Goal: Transaction & Acquisition: Purchase product/service

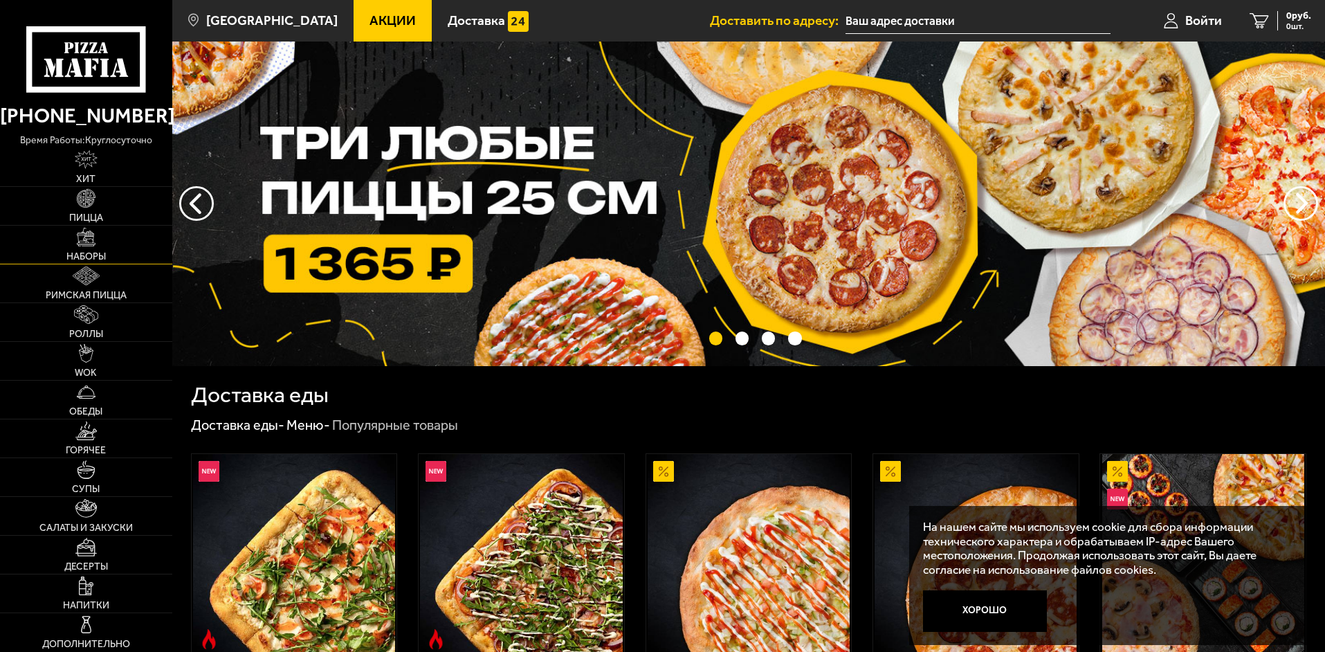
click at [95, 236] on img at bounding box center [86, 237] width 19 height 19
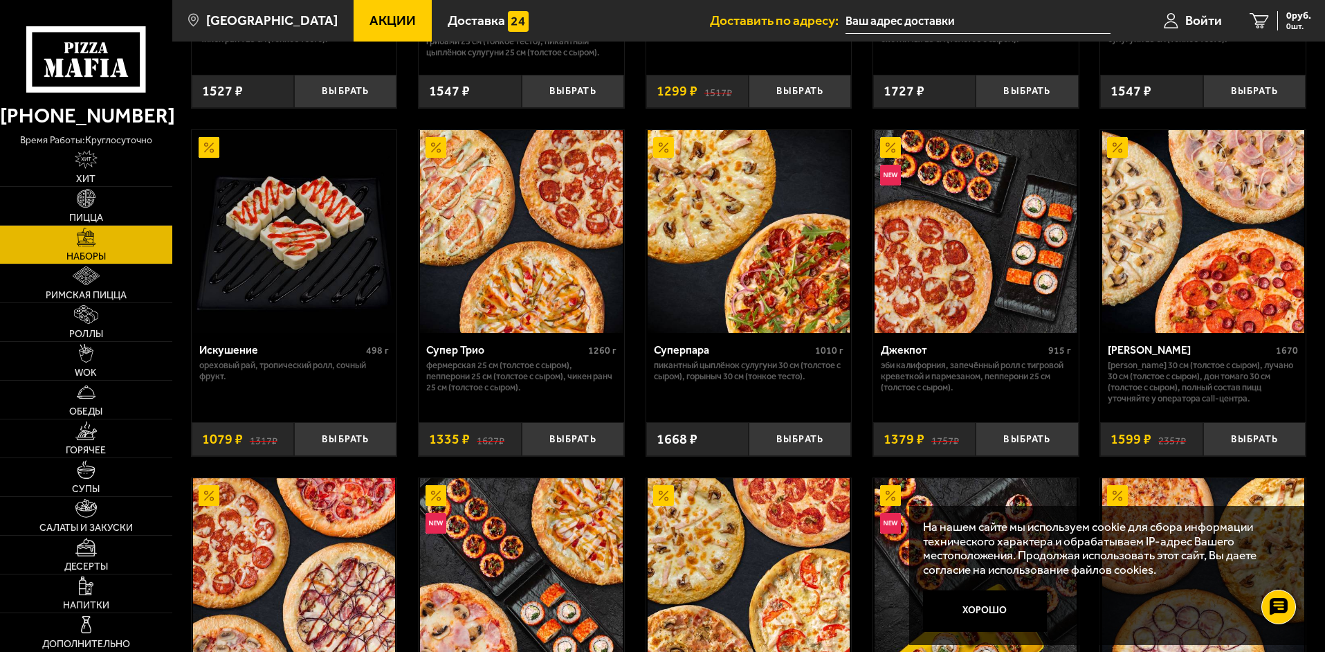
scroll to position [692, 0]
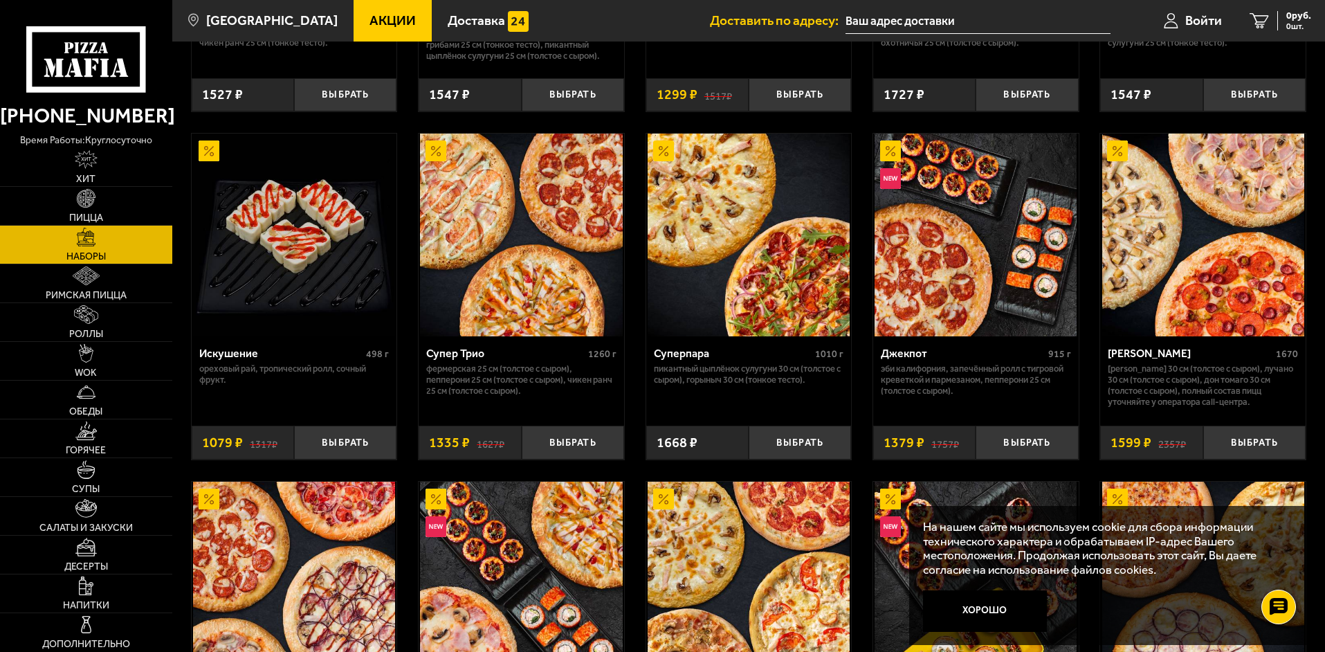
click at [1003, 309] on img at bounding box center [976, 235] width 202 height 202
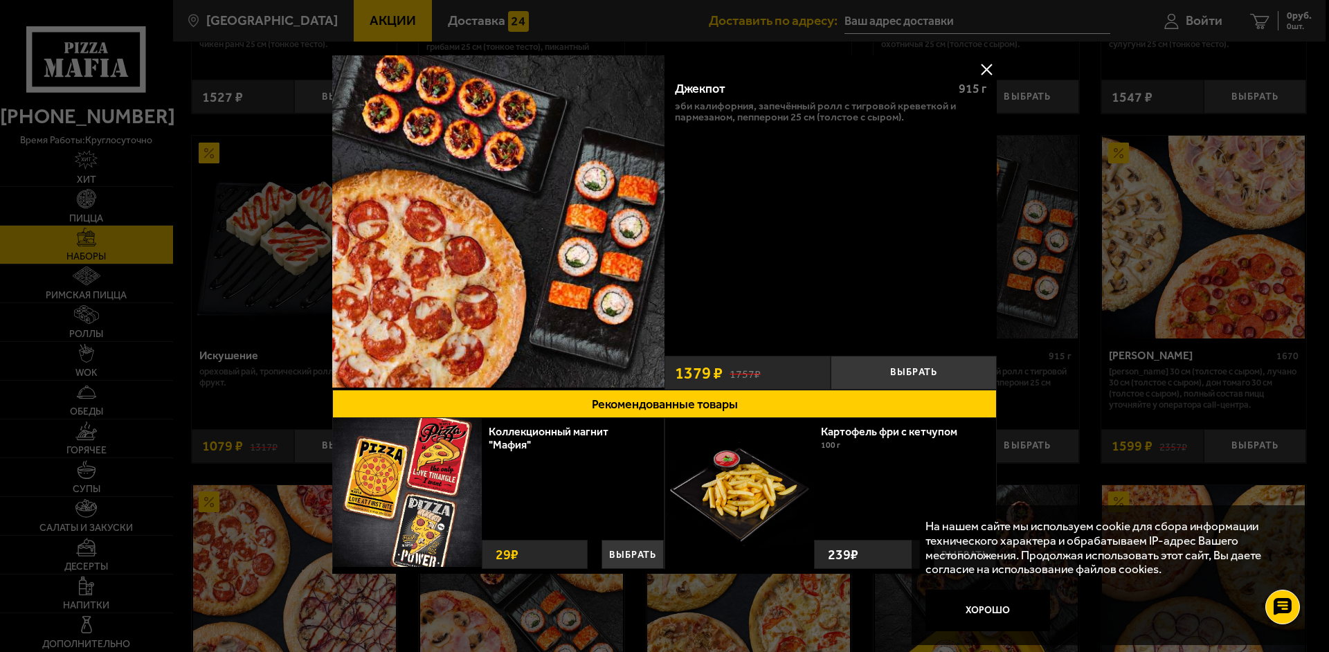
click at [990, 72] on button at bounding box center [986, 69] width 21 height 21
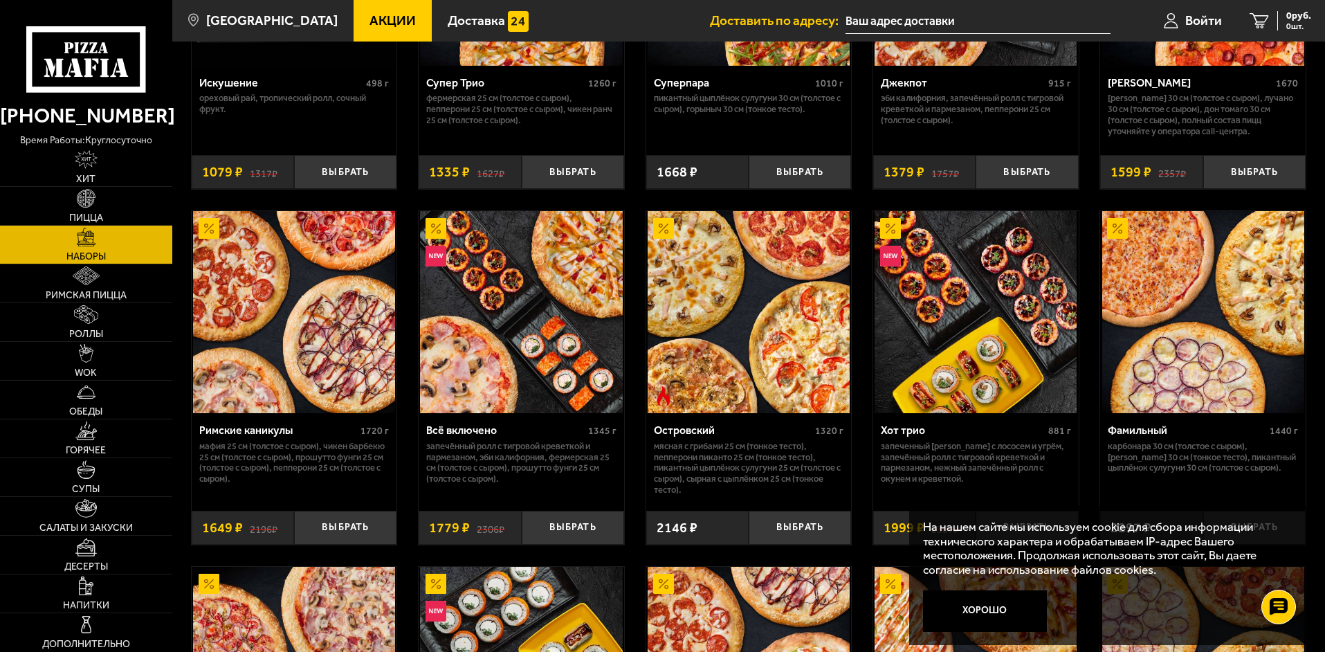
scroll to position [969, 0]
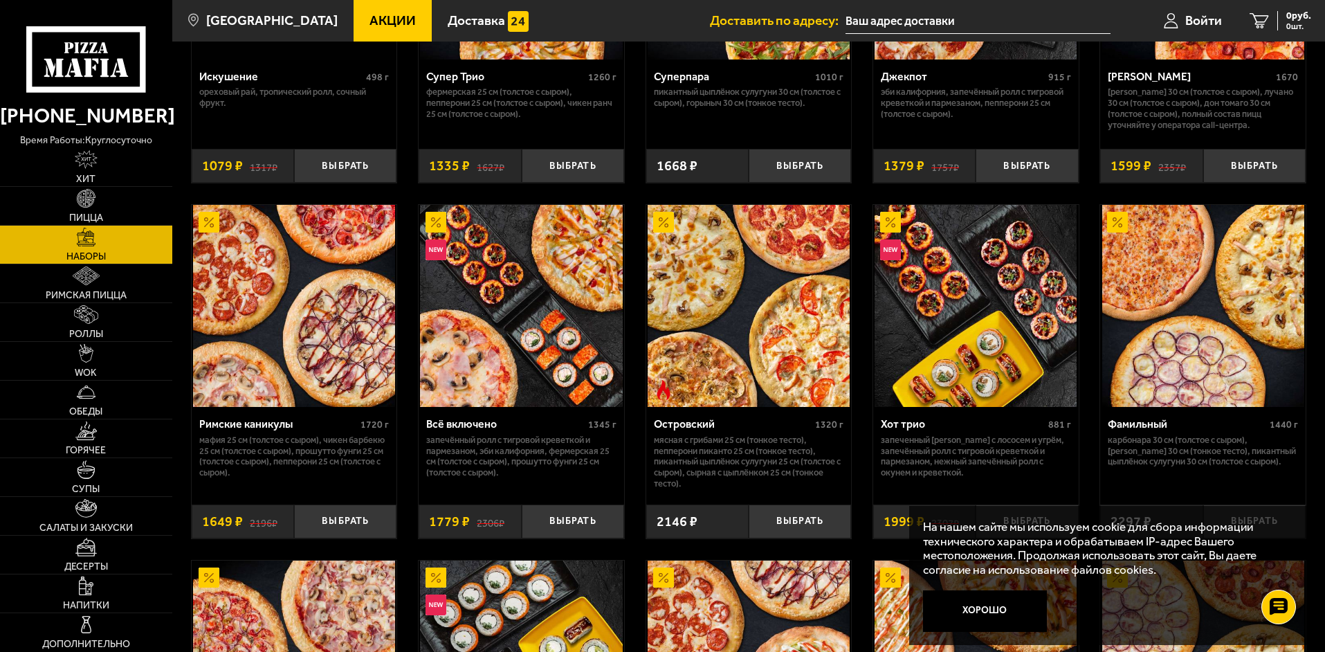
click at [951, 317] on img at bounding box center [976, 306] width 202 height 202
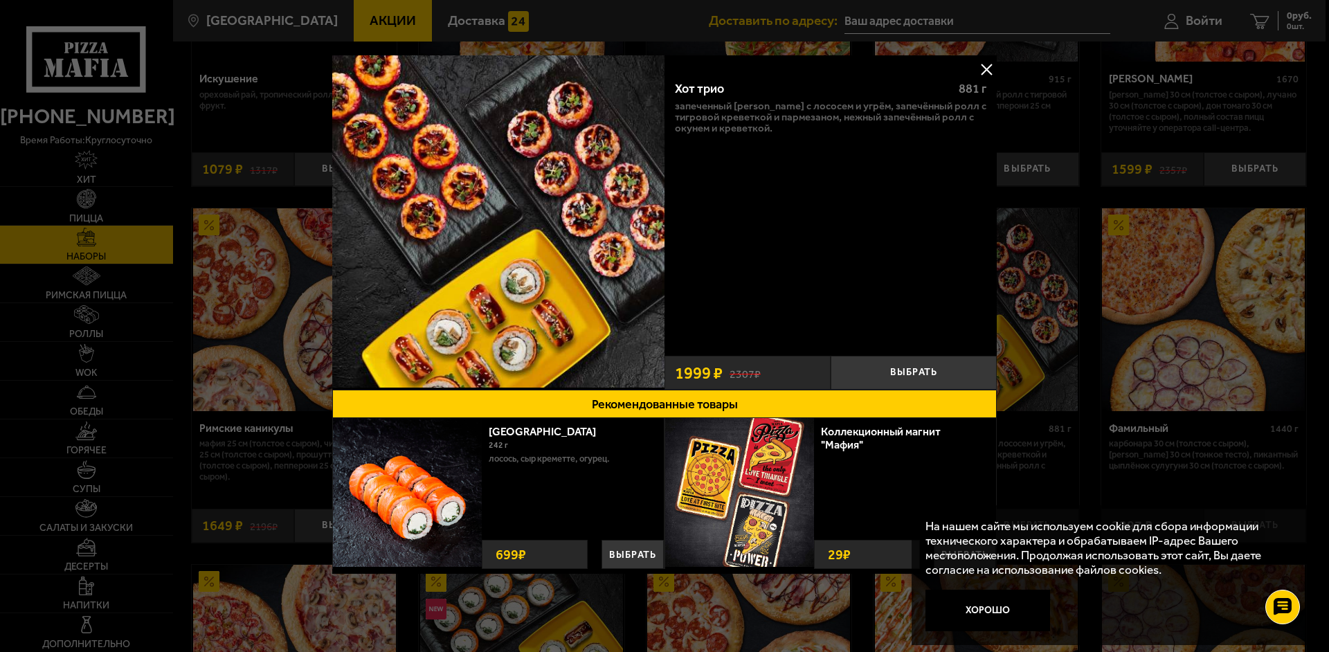
click at [987, 69] on button at bounding box center [986, 69] width 21 height 21
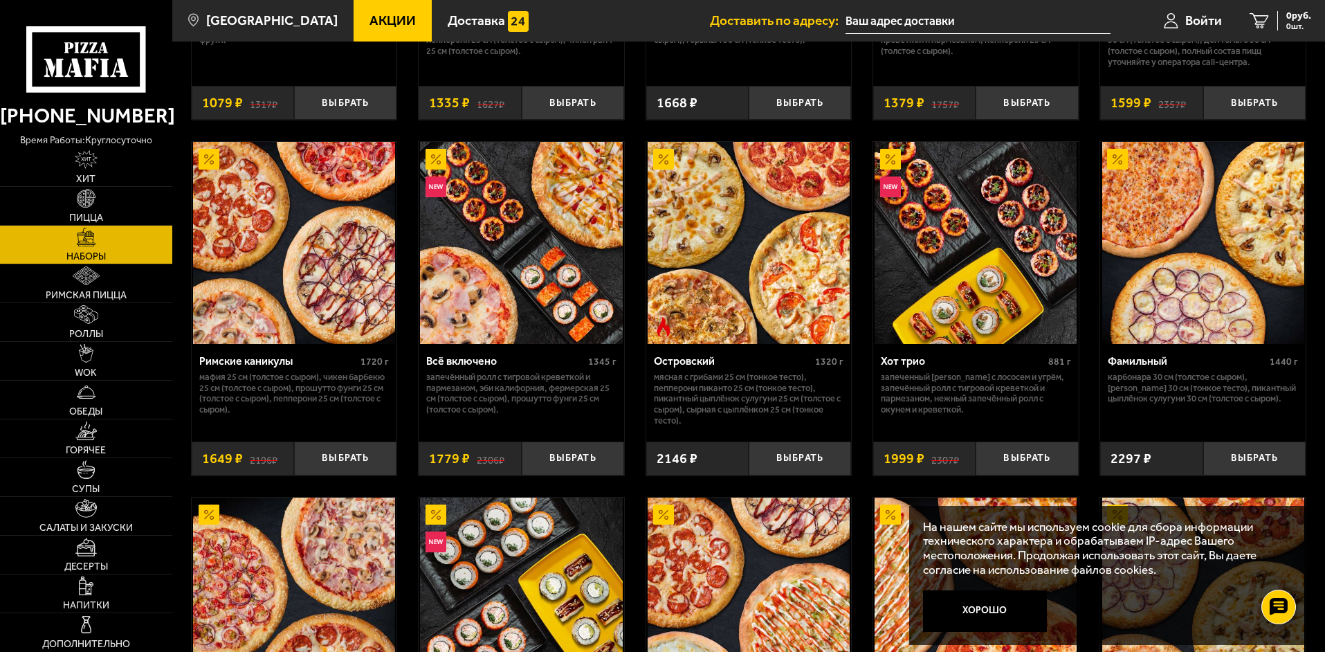
scroll to position [1038, 0]
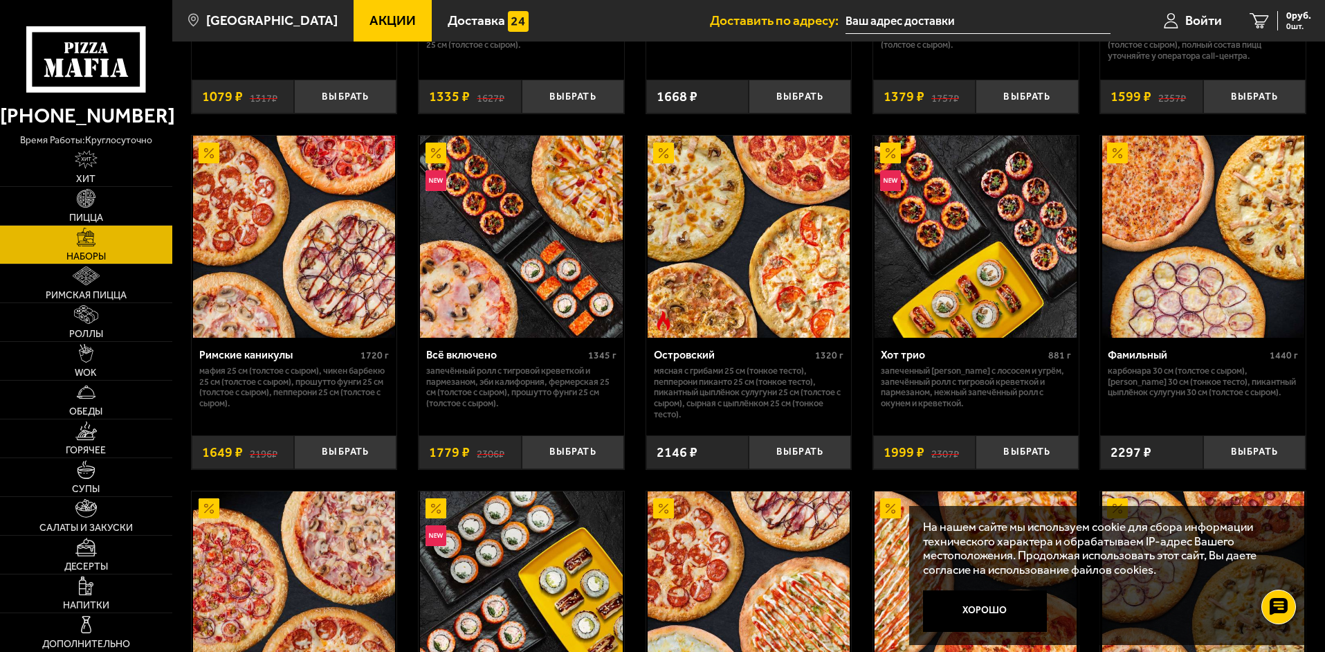
click at [560, 277] on img at bounding box center [521, 237] width 202 height 202
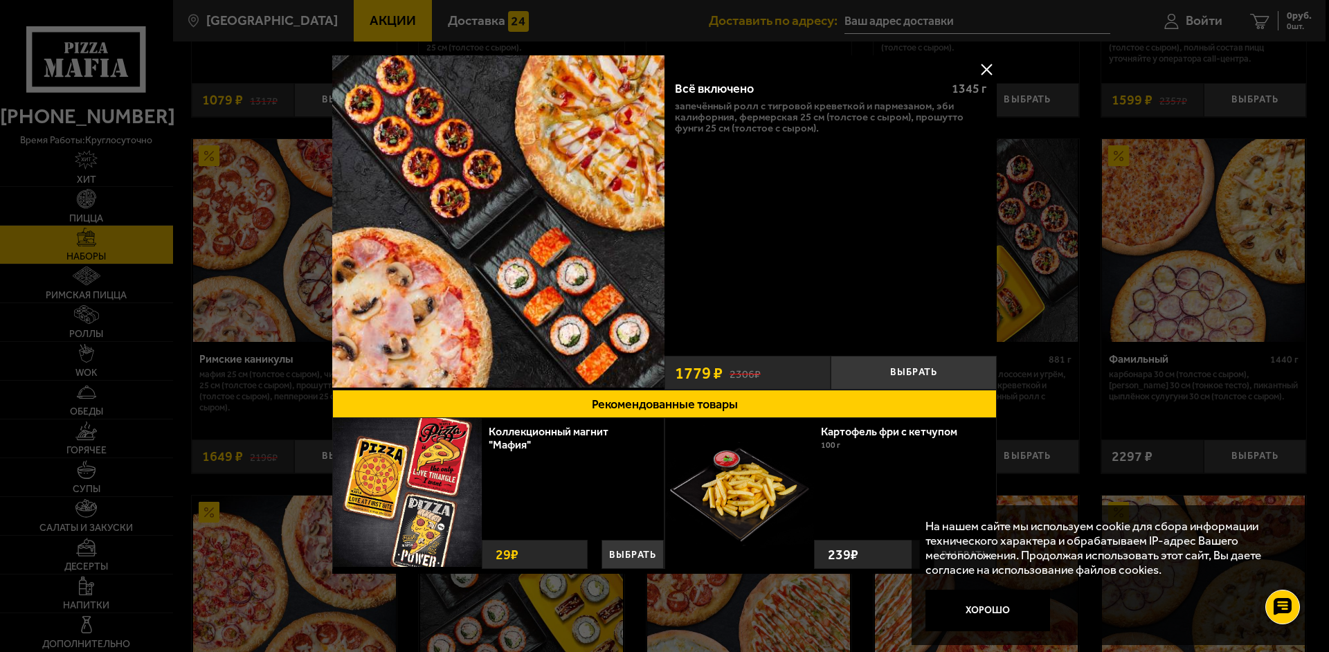
click at [989, 62] on button at bounding box center [986, 69] width 21 height 21
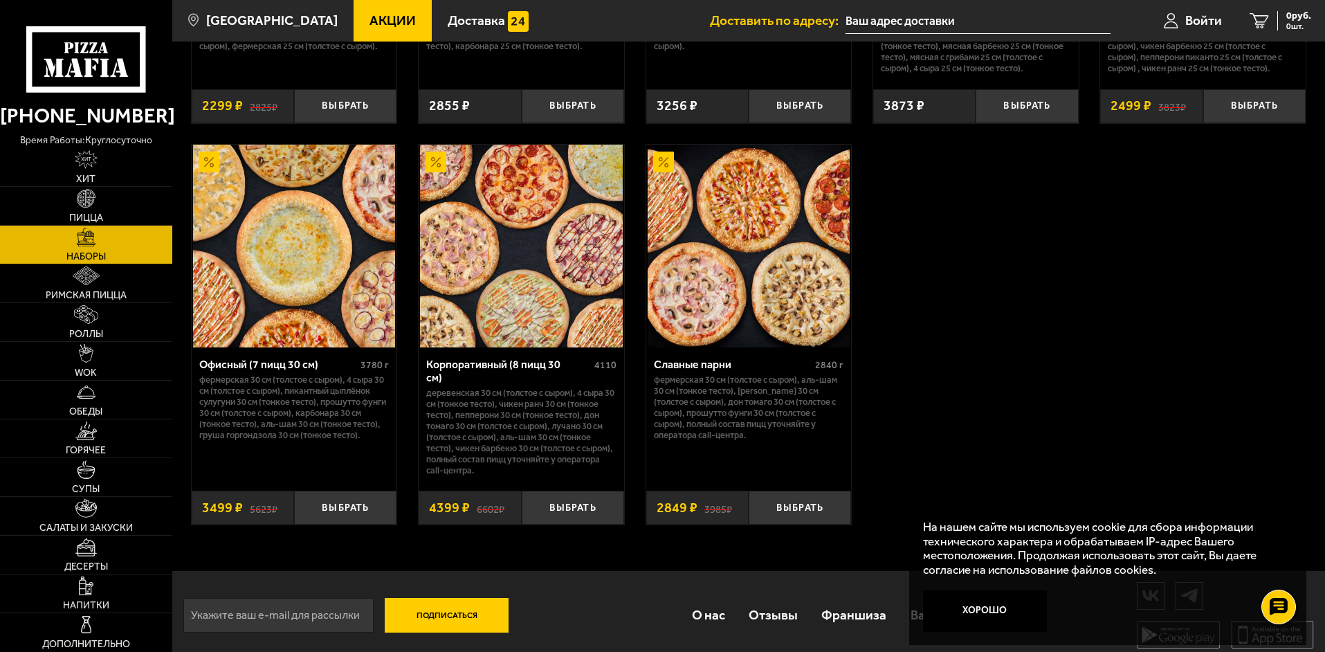
scroll to position [2120, 0]
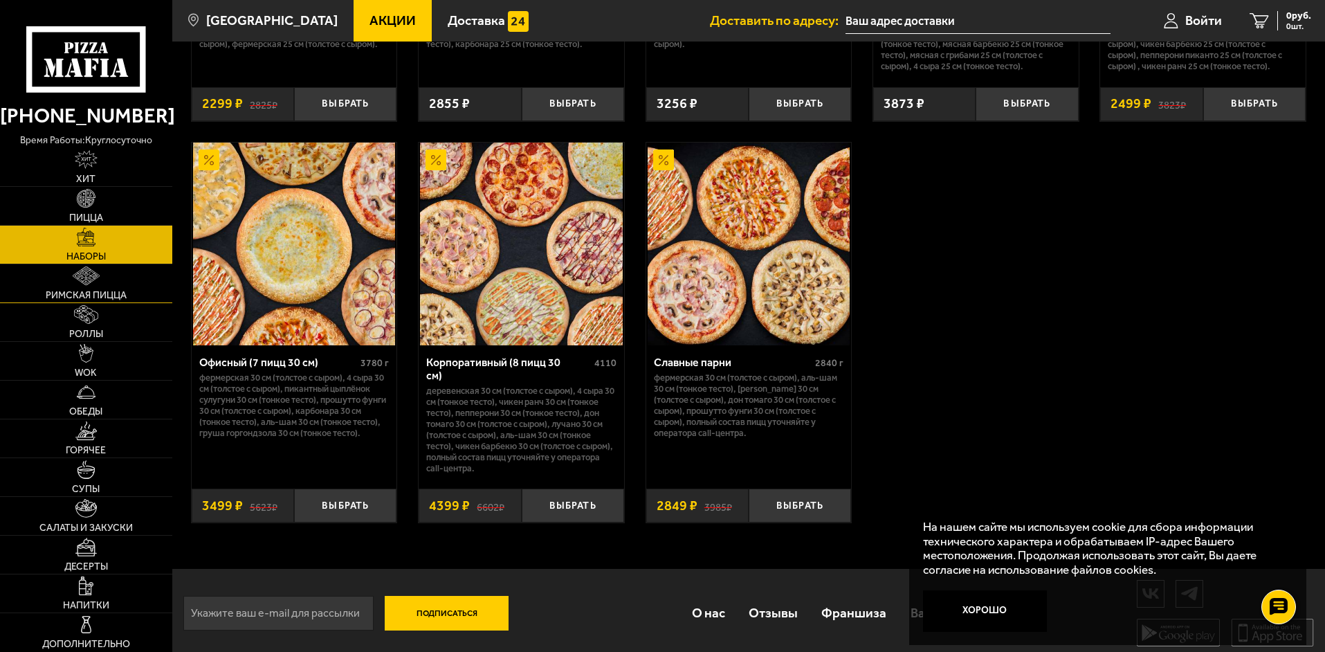
click at [82, 279] on img at bounding box center [86, 275] width 27 height 19
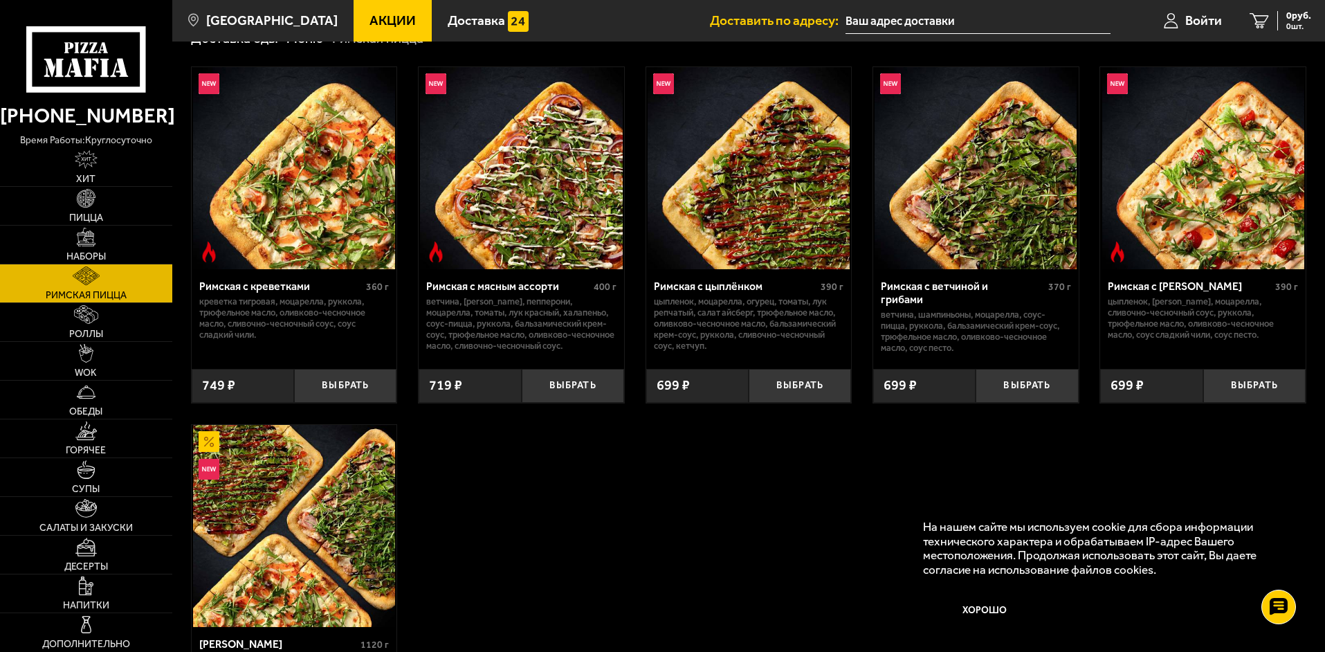
scroll to position [69, 0]
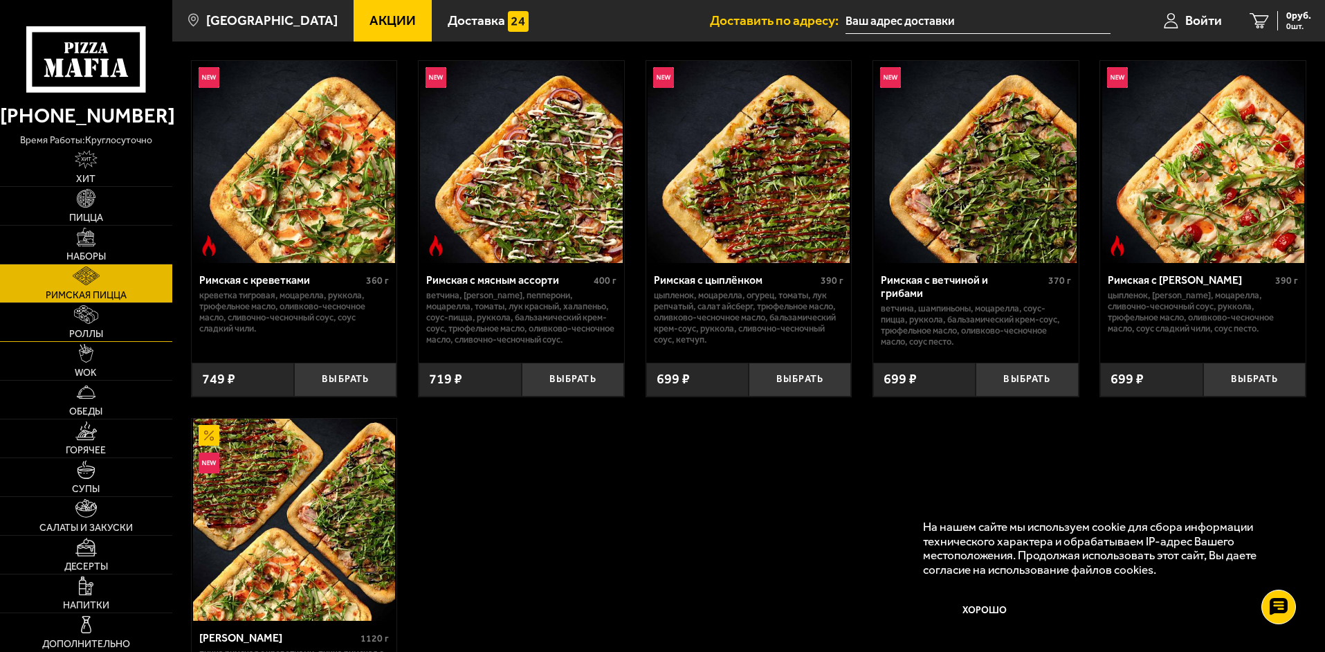
click at [104, 332] on link "Роллы" at bounding box center [86, 322] width 172 height 38
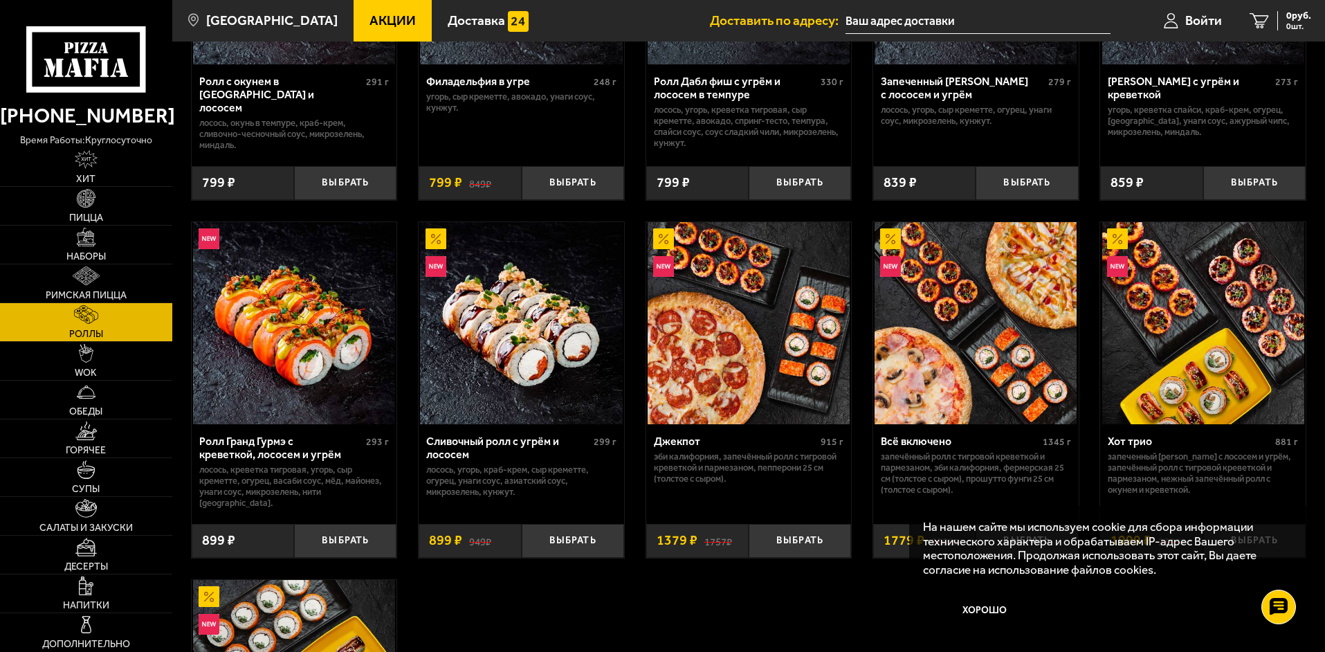
scroll to position [623, 0]
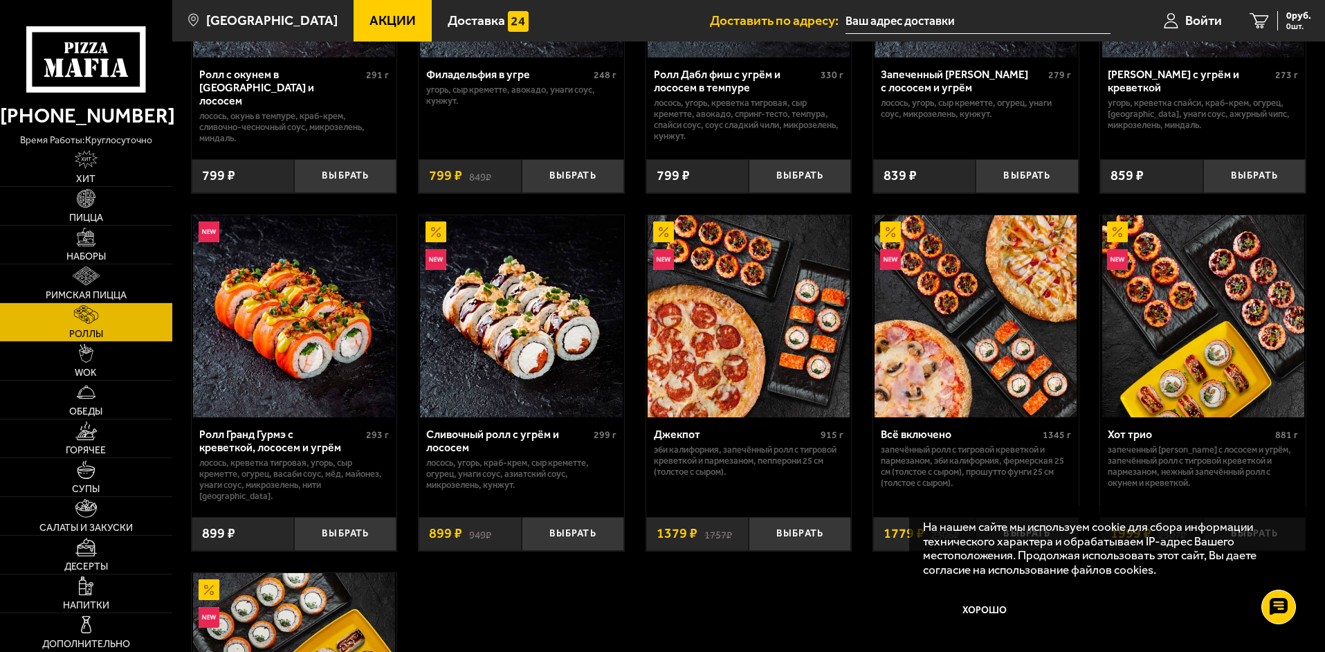
click at [975, 608] on button "Хорошо" at bounding box center [985, 611] width 125 height 42
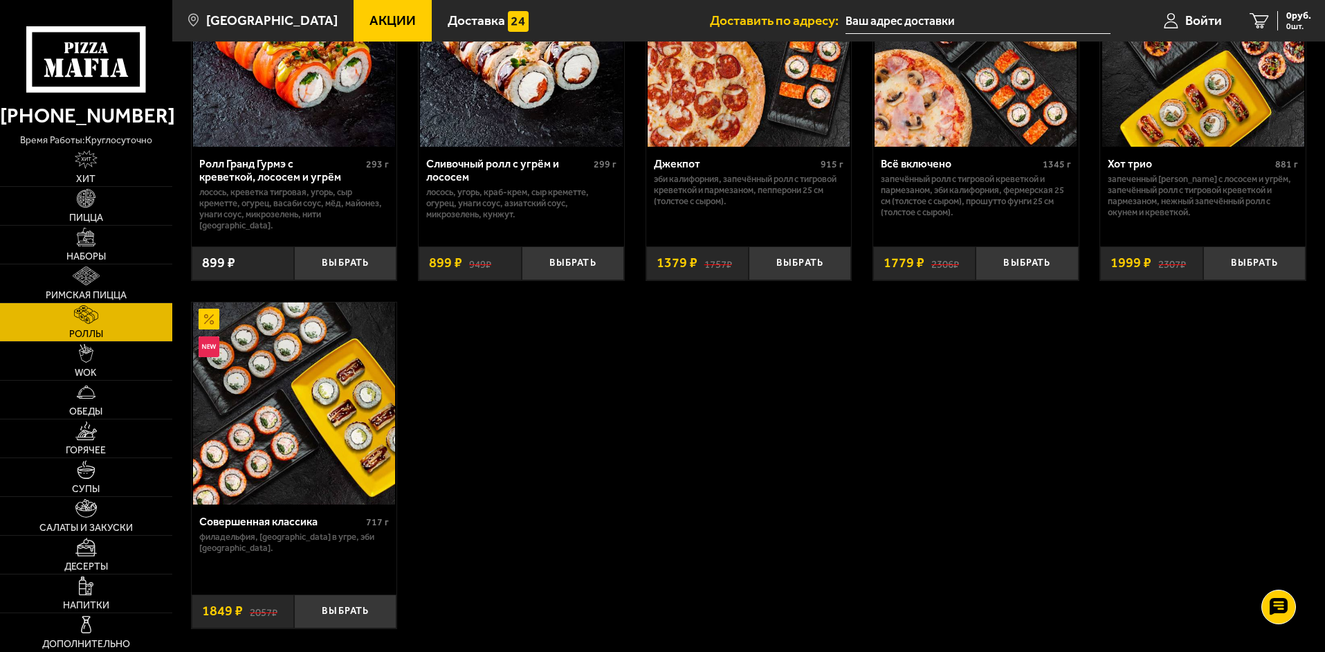
scroll to position [900, 0]
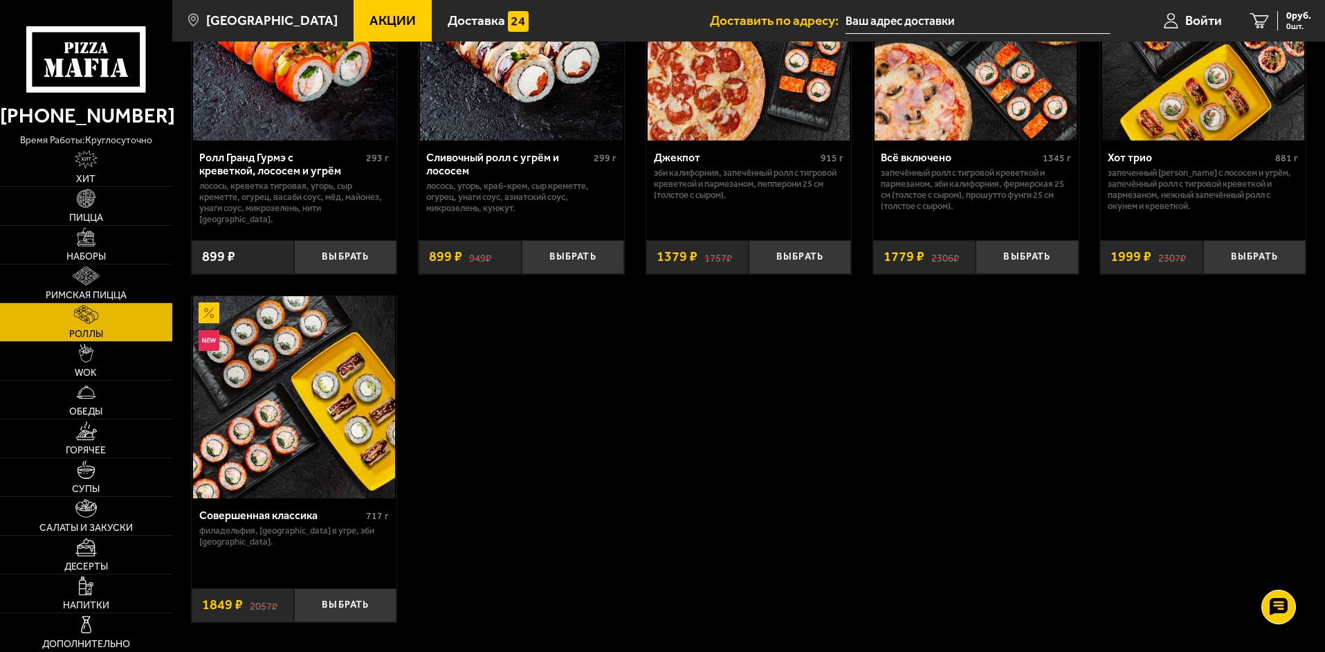
click at [295, 437] on img at bounding box center [294, 397] width 202 height 202
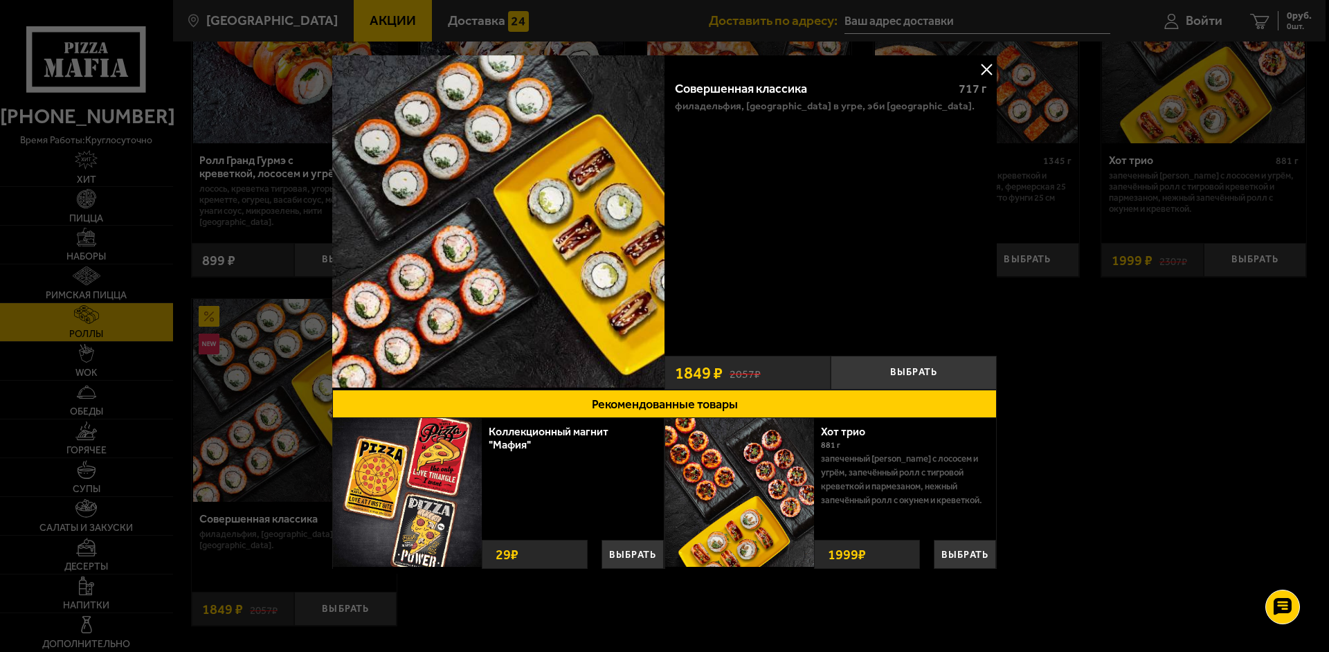
click at [987, 61] on button at bounding box center [986, 69] width 21 height 21
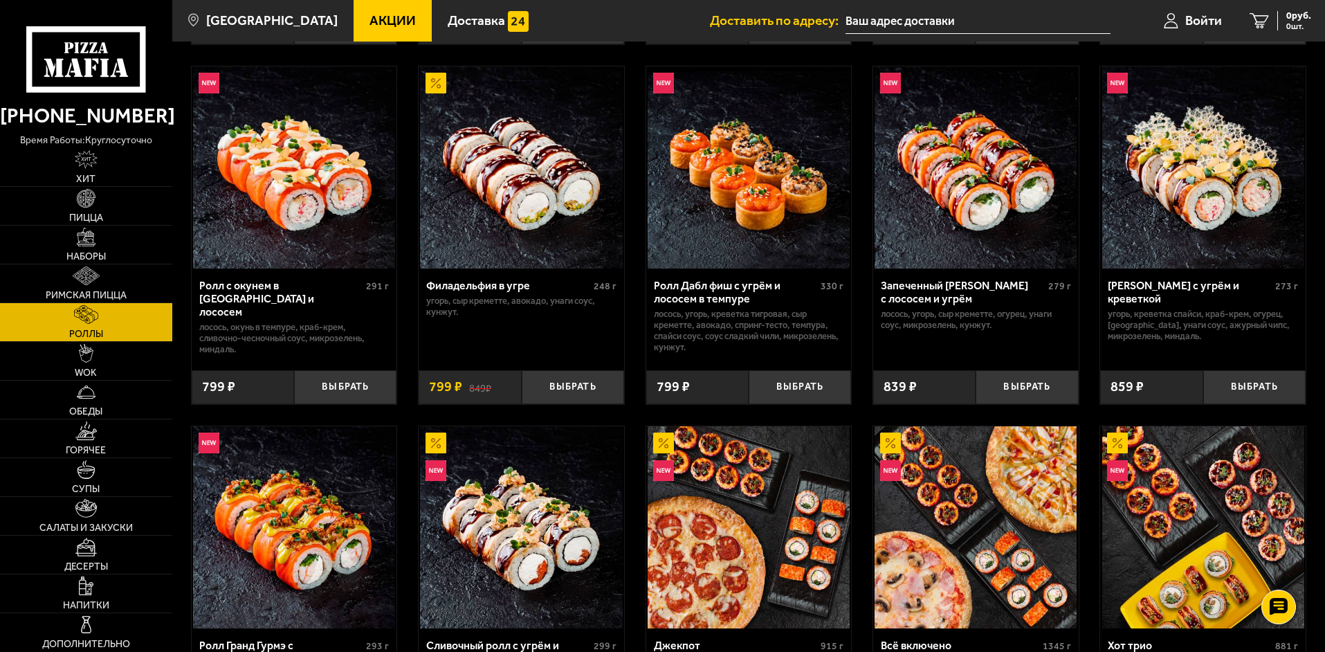
scroll to position [415, 0]
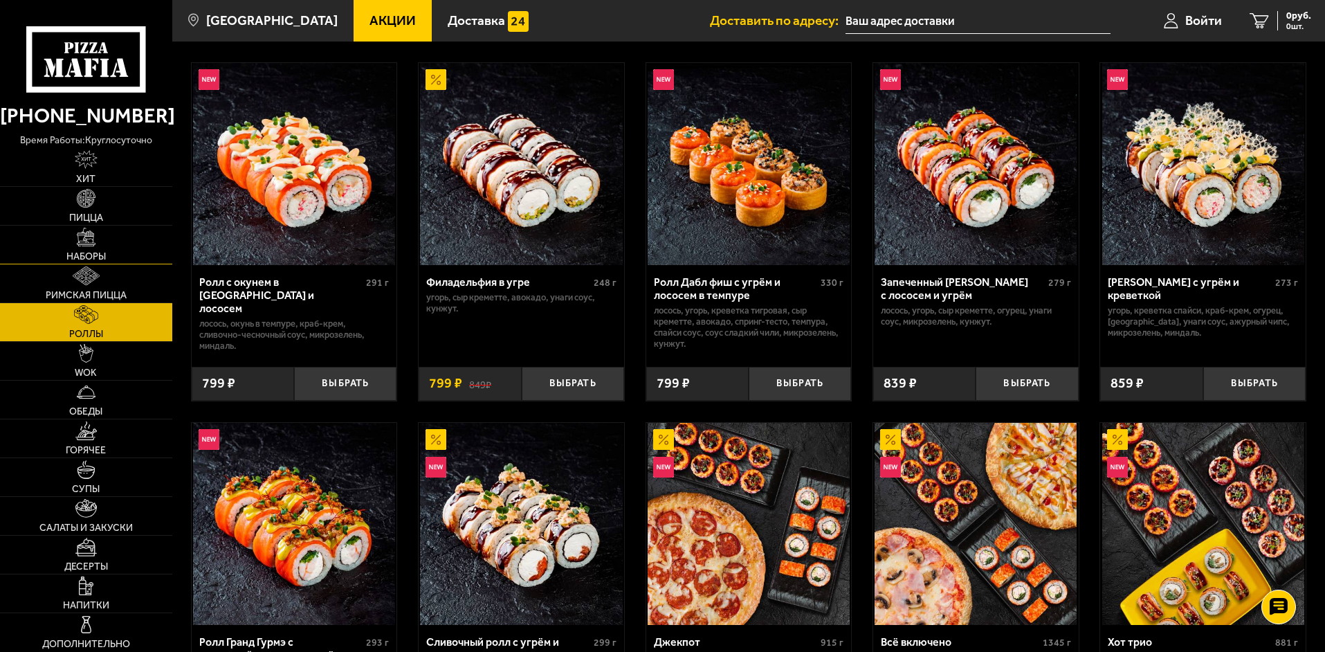
click at [100, 233] on link "Наборы" at bounding box center [86, 245] width 172 height 38
